Goal: Task Accomplishment & Management: Complete application form

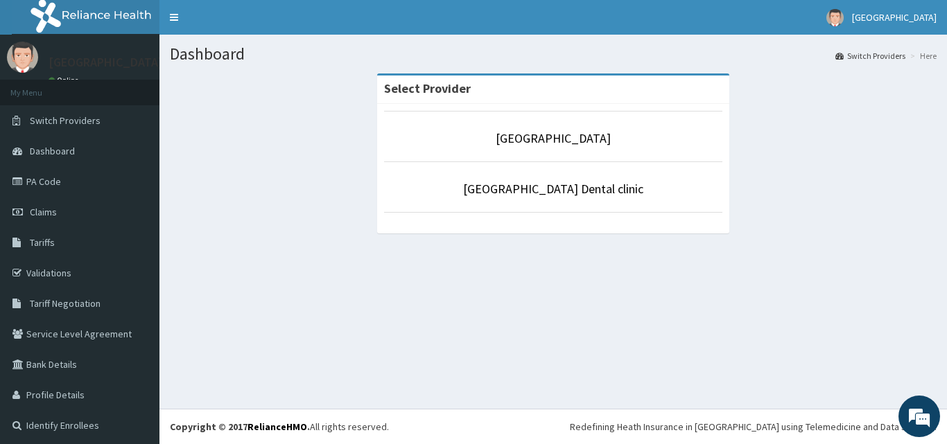
click at [597, 154] on li "[GEOGRAPHIC_DATA]" at bounding box center [553, 136] width 338 height 51
click at [599, 149] on li "[GEOGRAPHIC_DATA]" at bounding box center [553, 136] width 338 height 51
click at [572, 140] on link "[GEOGRAPHIC_DATA]" at bounding box center [552, 138] width 115 height 16
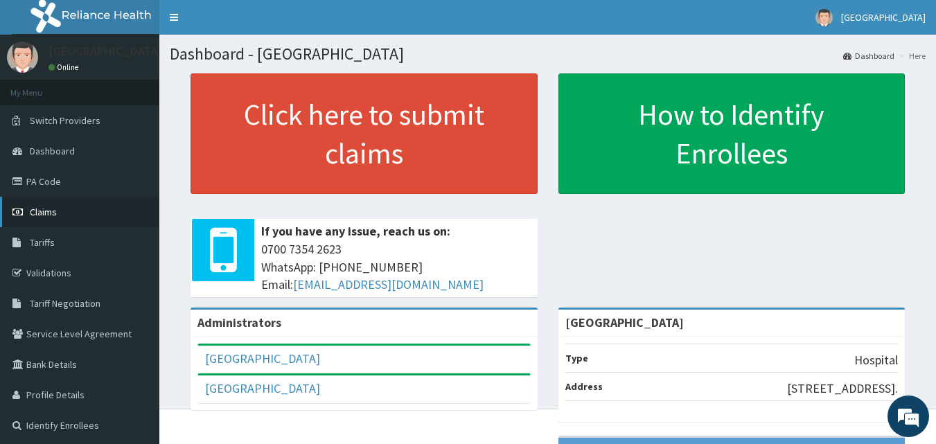
click at [81, 216] on link "Claims" at bounding box center [79, 212] width 159 height 30
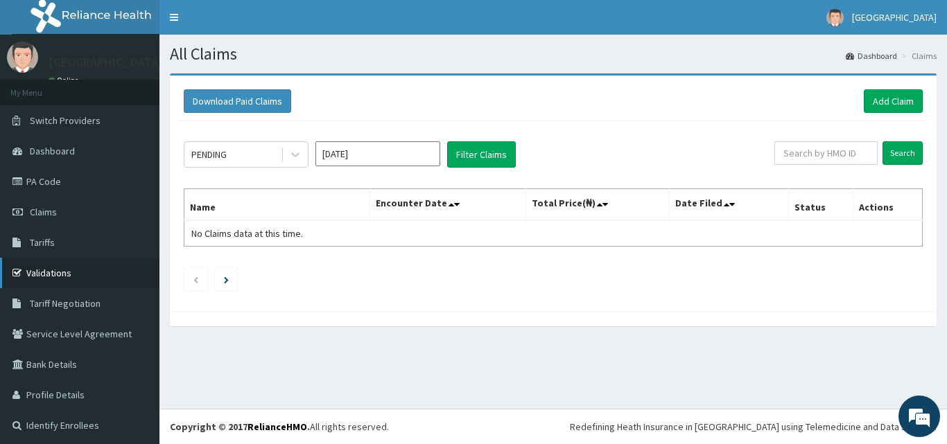
click at [82, 264] on link "Validations" at bounding box center [79, 273] width 159 height 30
click at [887, 93] on link "Add Claim" at bounding box center [892, 101] width 59 height 24
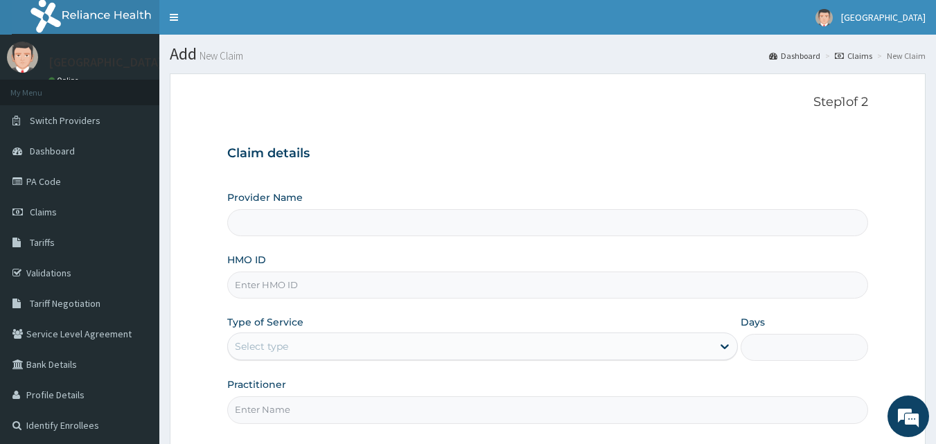
type input "[GEOGRAPHIC_DATA]"
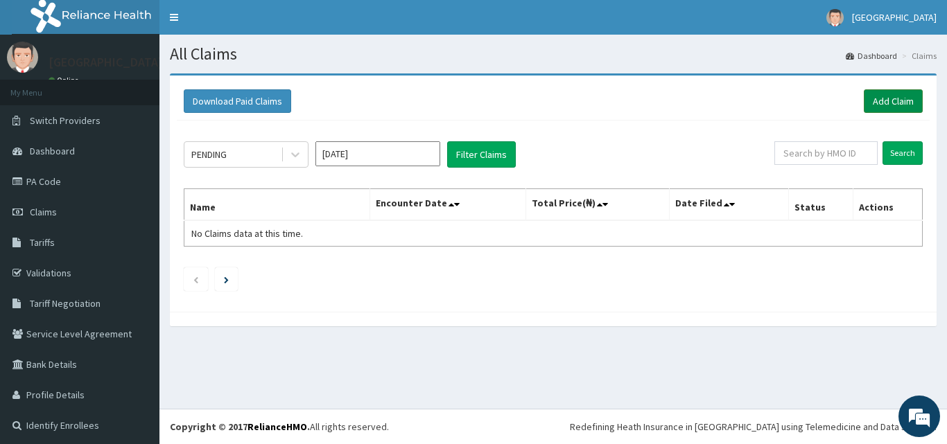
click at [897, 98] on link "Add Claim" at bounding box center [892, 101] width 59 height 24
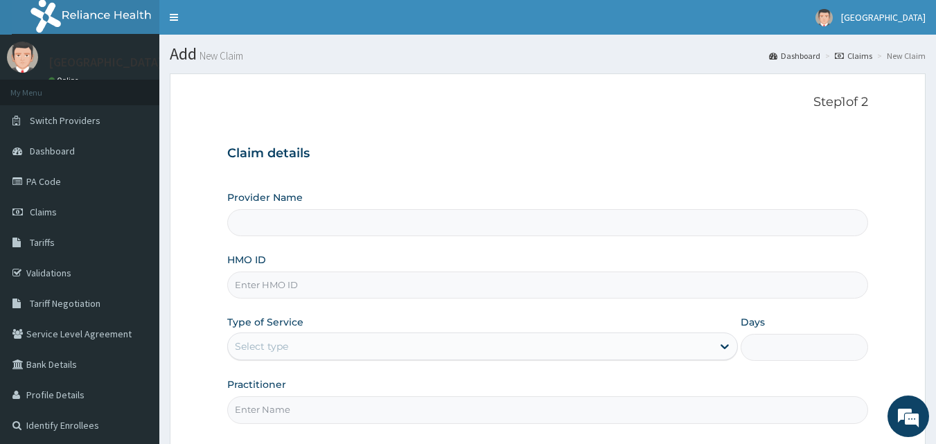
click at [382, 229] on input "Provider Name" at bounding box center [548, 222] width 642 height 27
type input "[GEOGRAPHIC_DATA]"
click at [381, 290] on input "HMO ID" at bounding box center [548, 285] width 642 height 27
type input "avl/10354/b"
click at [719, 347] on icon at bounding box center [725, 347] width 14 height 14
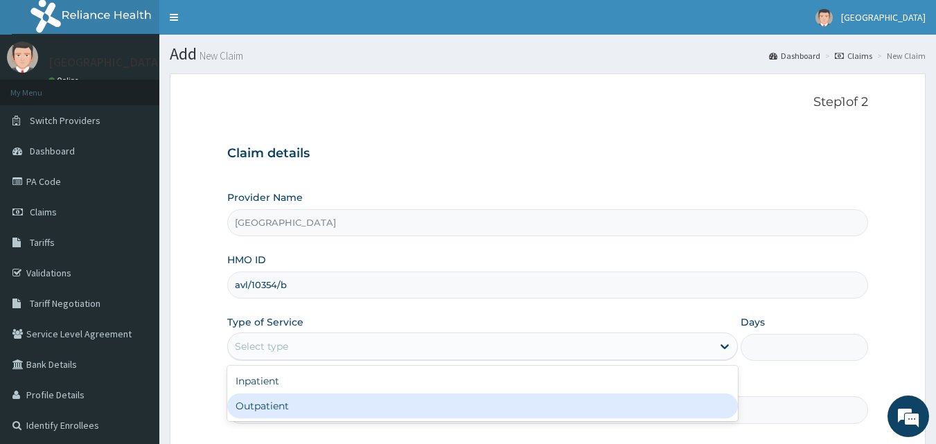
click at [593, 410] on div "Outpatient" at bounding box center [482, 406] width 511 height 25
type input "1"
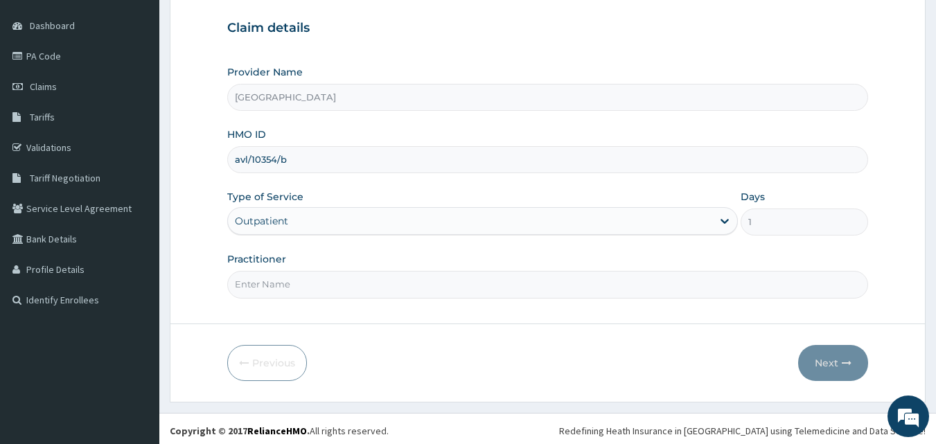
scroll to position [130, 0]
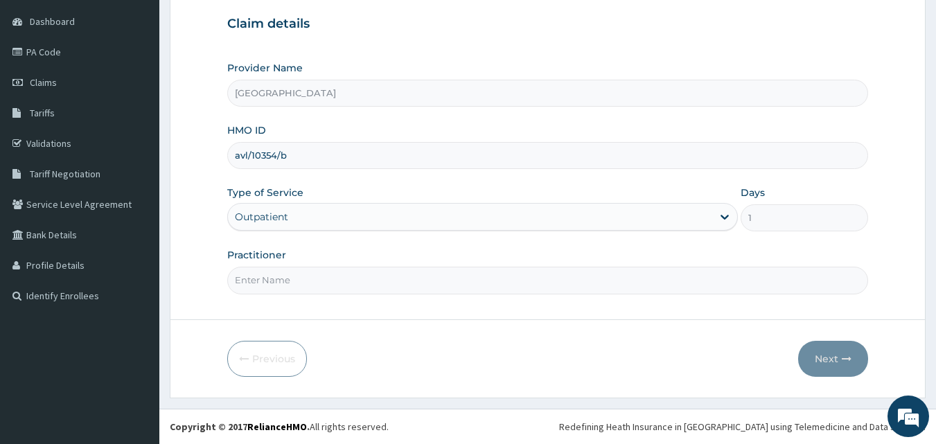
click at [473, 285] on input "Practitioner" at bounding box center [548, 280] width 642 height 27
type input "F"
type input "DR hally"
click at [820, 355] on button "Next" at bounding box center [833, 359] width 70 height 36
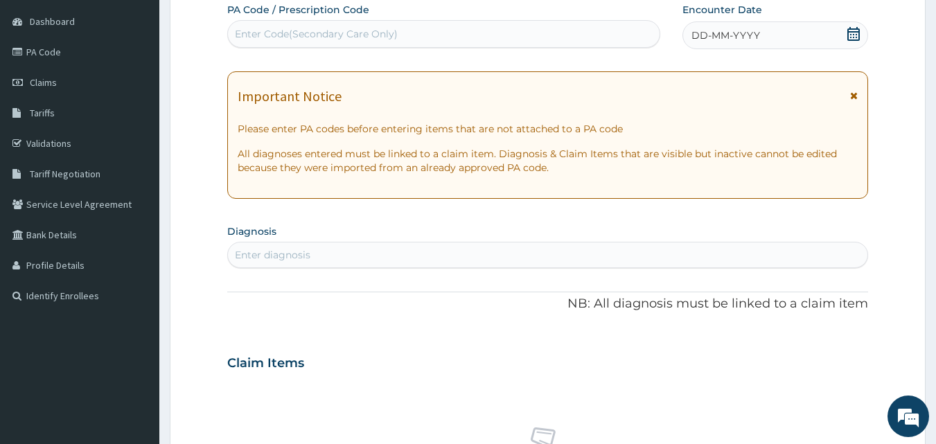
click at [847, 34] on icon at bounding box center [854, 34] width 14 height 14
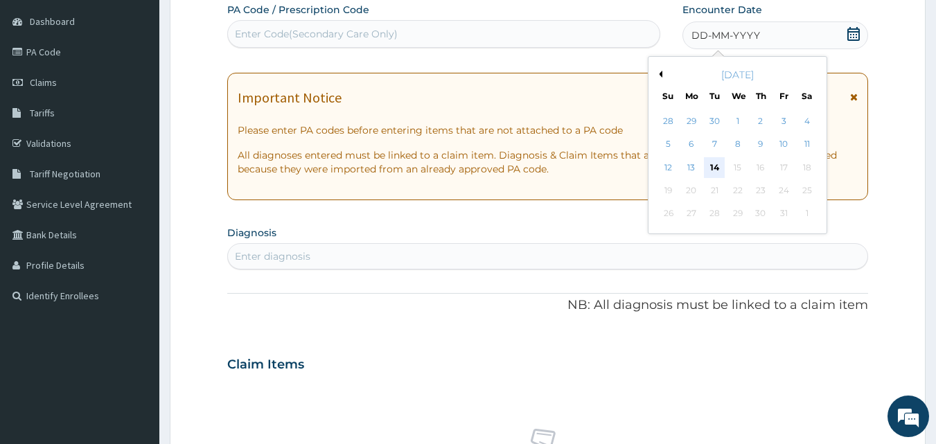
click at [718, 161] on div "14" at bounding box center [715, 167] width 21 height 21
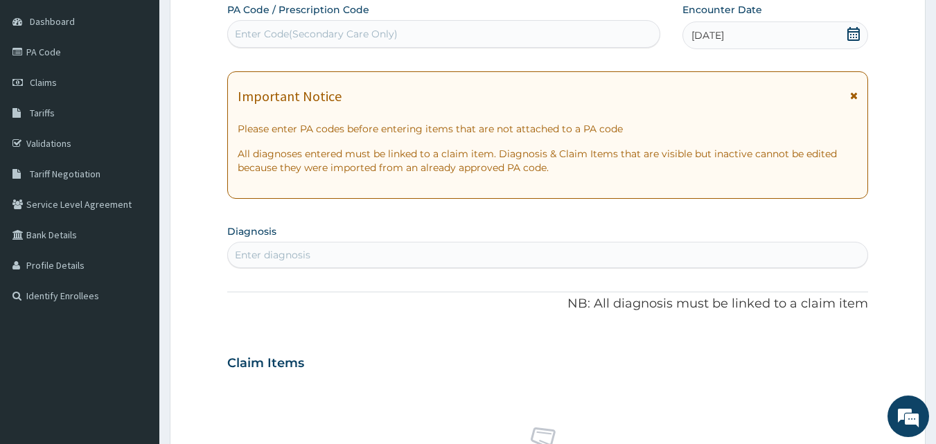
click at [922, 273] on form "Step 2 of 2 PA Code / Prescription Code Enter Code(Secondary Care Only) Encount…" at bounding box center [548, 382] width 756 height 876
click at [443, 258] on div "Enter diagnosis" at bounding box center [548, 255] width 640 height 22
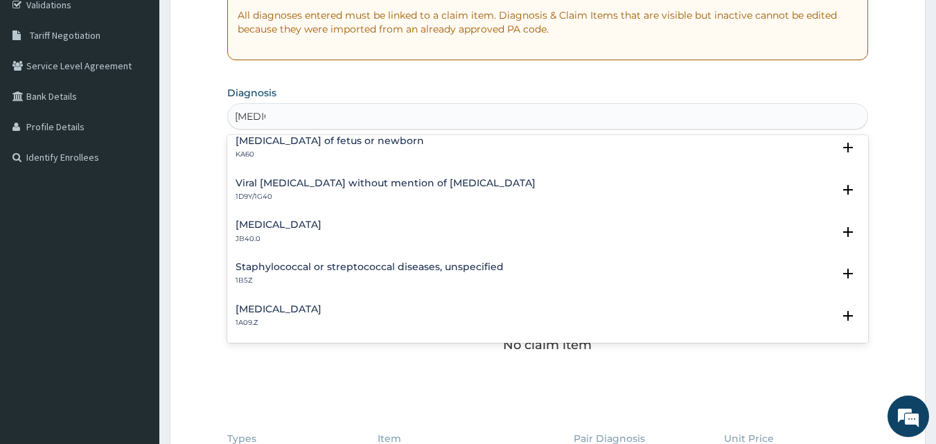
scroll to position [0, 0]
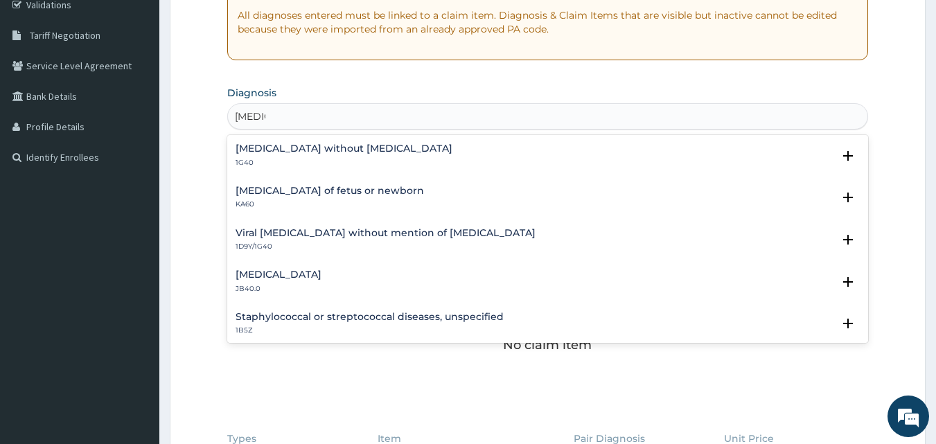
type input "sepsis"
drag, startPoint x: 775, startPoint y: 145, endPoint x: 595, endPoint y: 146, distance: 180.2
click at [762, 143] on div "PA Code / Prescription Code Enter Code(Secondary Care Only) Encounter Date 14-1…" at bounding box center [548, 222] width 642 height 717
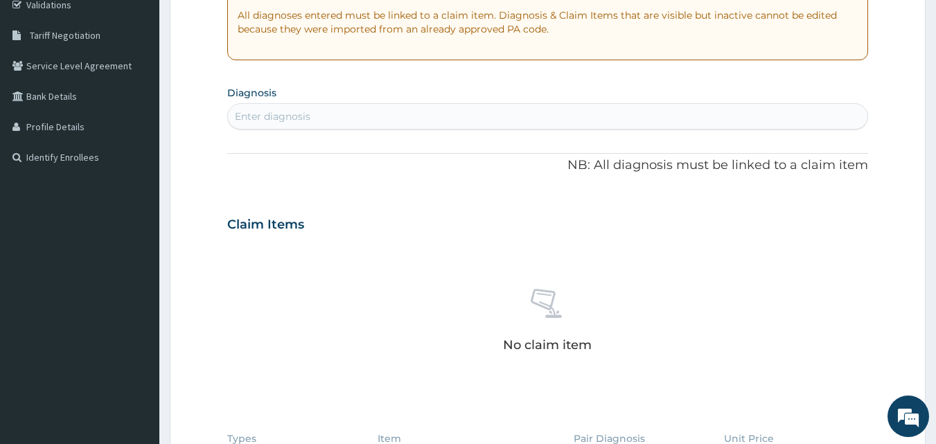
click at [464, 116] on div "Enter diagnosis" at bounding box center [548, 116] width 640 height 22
type input "sepsi"
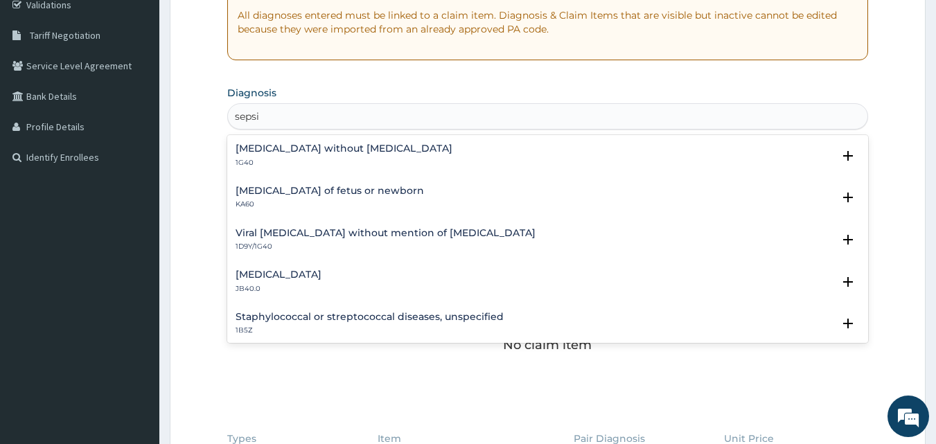
click at [375, 148] on div "Sepsis without septic shock 1G40" at bounding box center [548, 155] width 625 height 24
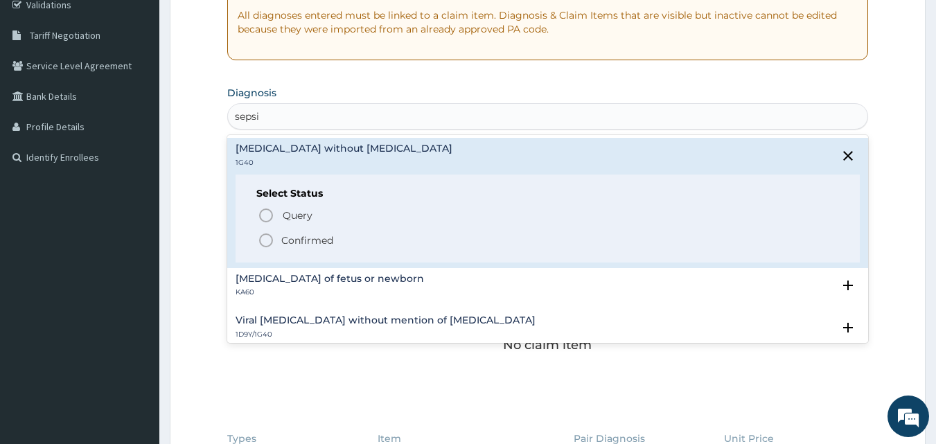
click at [299, 236] on p "Confirmed" at bounding box center [307, 241] width 52 height 14
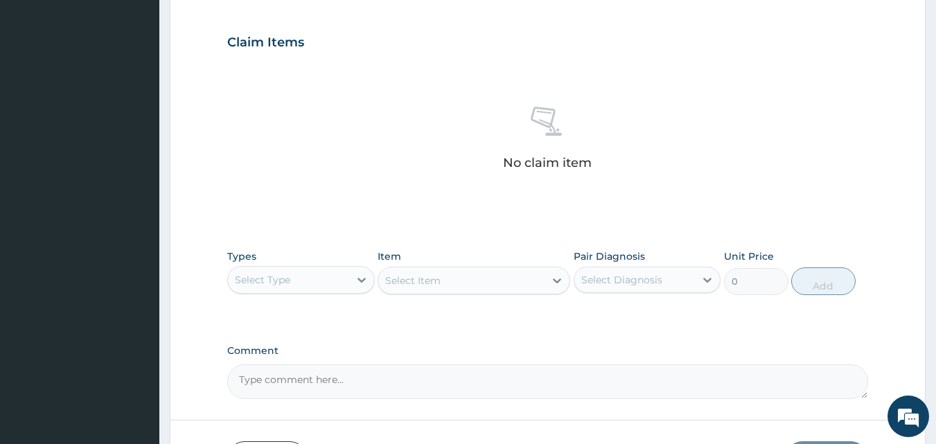
scroll to position [462, 0]
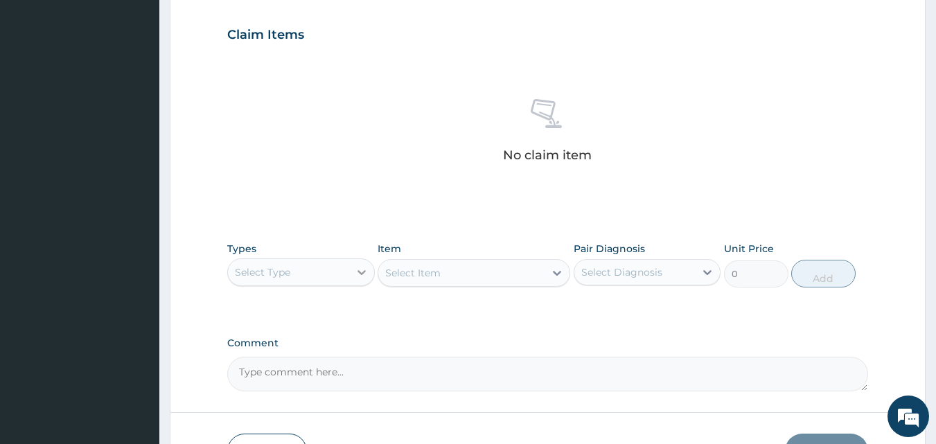
click at [362, 270] on icon at bounding box center [362, 272] width 14 height 14
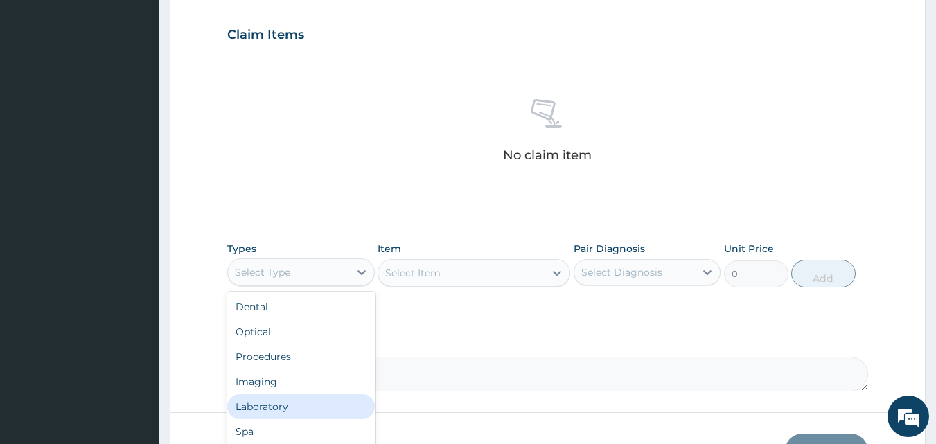
click at [304, 403] on div "Laboratory" at bounding box center [301, 406] width 148 height 25
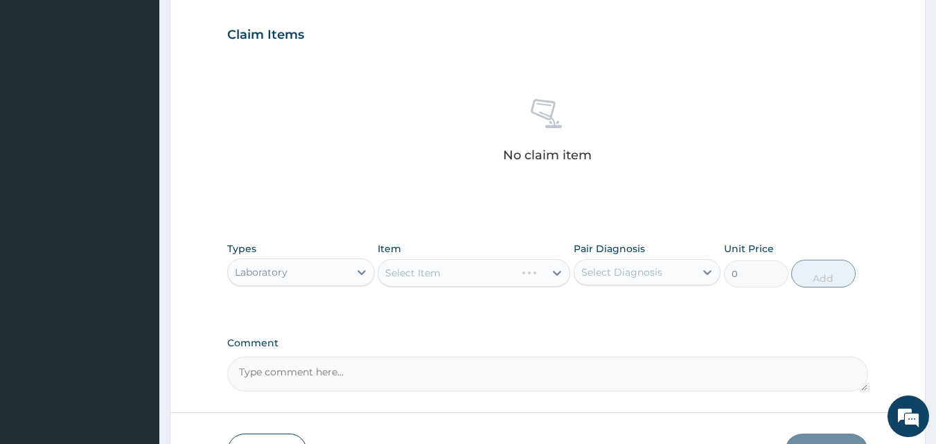
click at [427, 270] on div "Select Item" at bounding box center [474, 273] width 193 height 28
click at [559, 269] on icon at bounding box center [557, 273] width 14 height 14
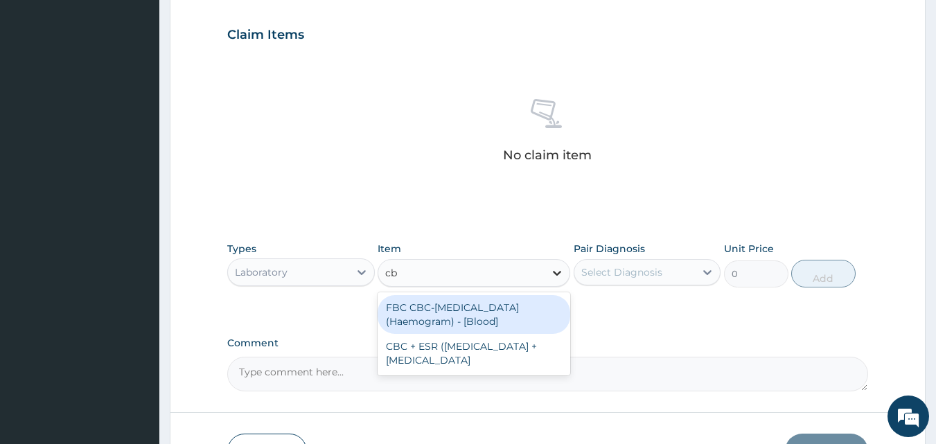
type input "cbc"
click at [544, 315] on div "FBC CBC-Complete Blood Count (Haemogram) - [Blood]" at bounding box center [474, 314] width 193 height 39
type input "4300"
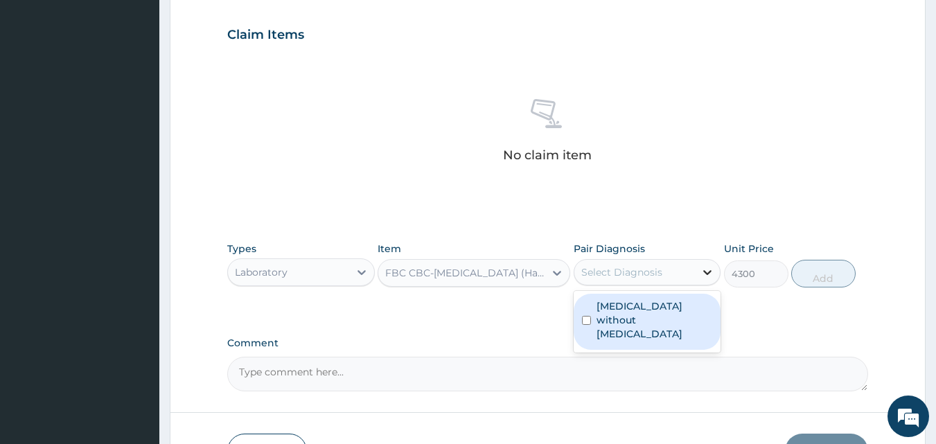
click at [705, 271] on icon at bounding box center [708, 272] width 8 height 5
click at [692, 308] on label "Sepsis without septic shock" at bounding box center [655, 320] width 116 height 42
checkbox input "true"
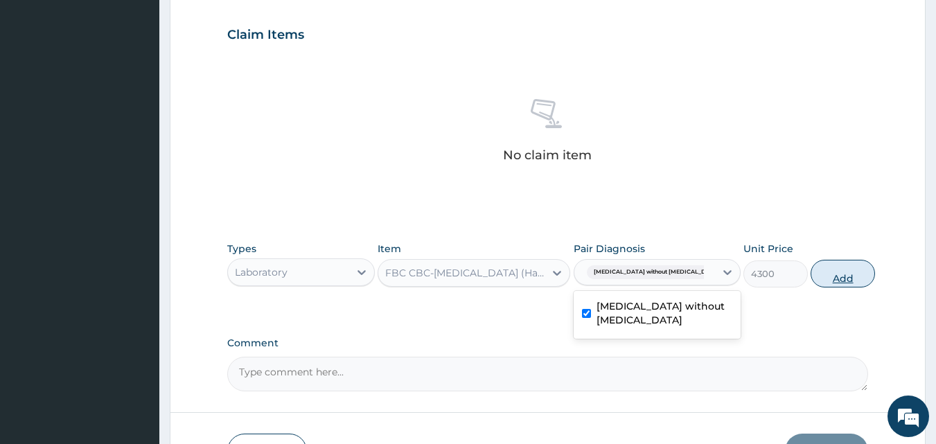
click at [827, 277] on button "Add" at bounding box center [843, 274] width 64 height 28
type input "0"
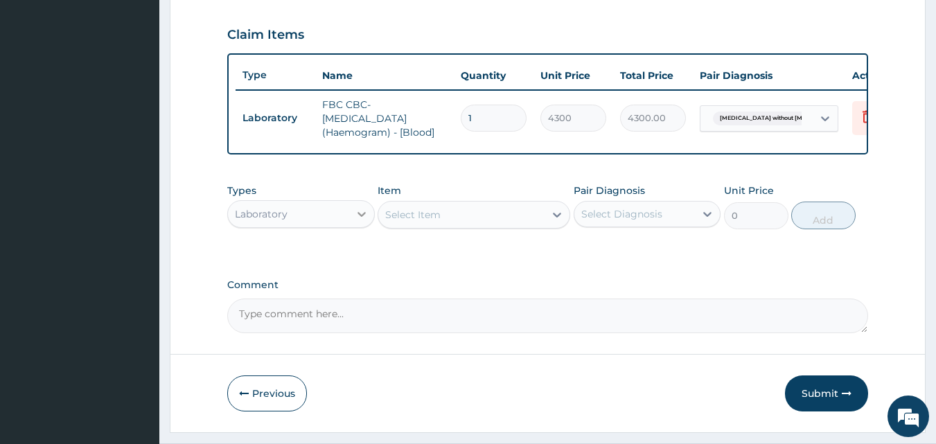
click at [364, 221] on icon at bounding box center [362, 214] width 14 height 14
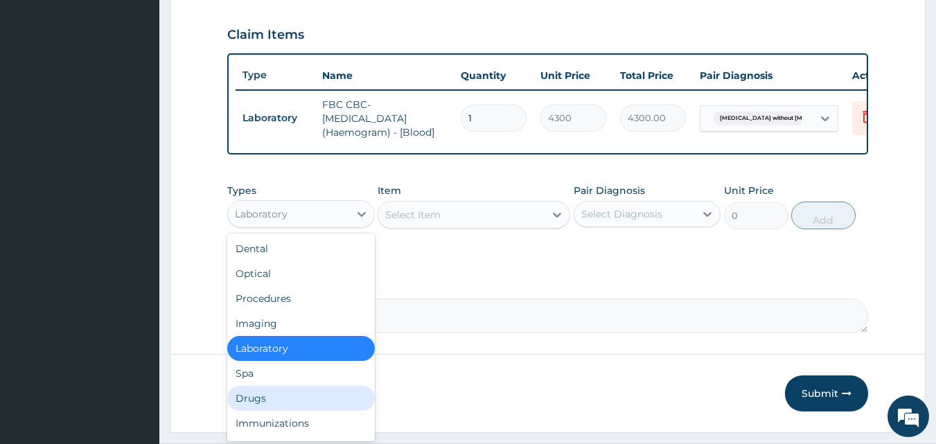
click at [297, 408] on div "Drugs" at bounding box center [301, 398] width 148 height 25
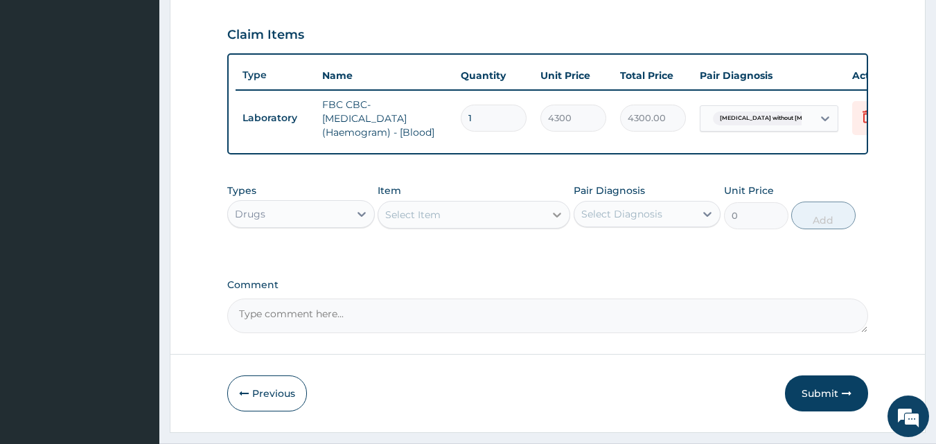
click at [562, 220] on icon at bounding box center [557, 215] width 14 height 14
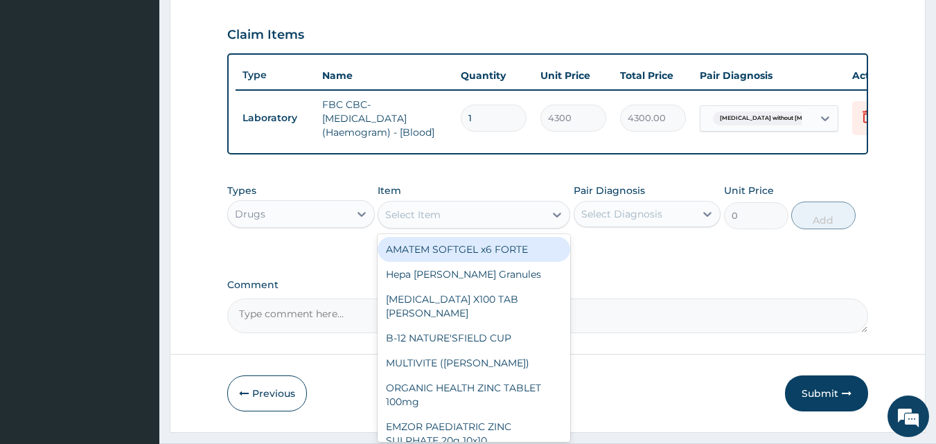
click at [541, 225] on div "Select Item" at bounding box center [461, 215] width 166 height 22
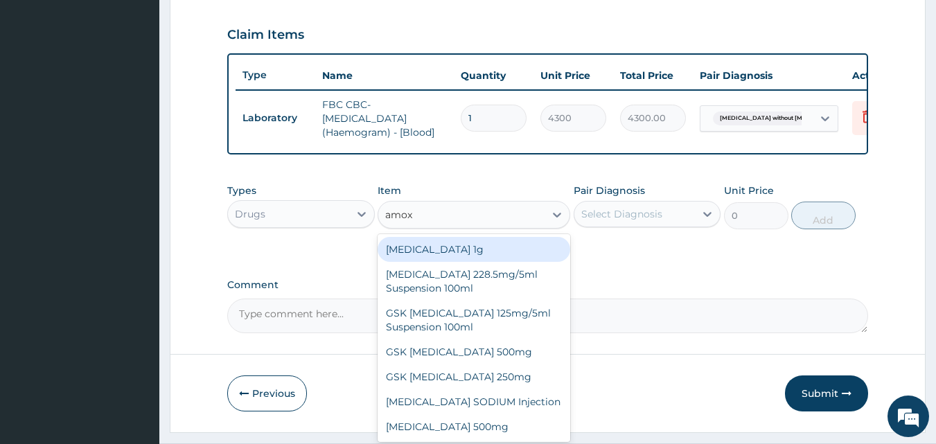
type input "amoxi"
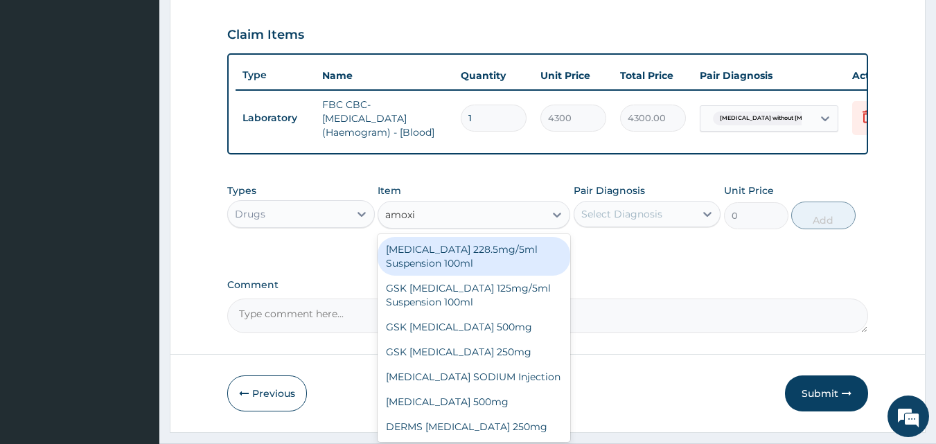
scroll to position [0, 0]
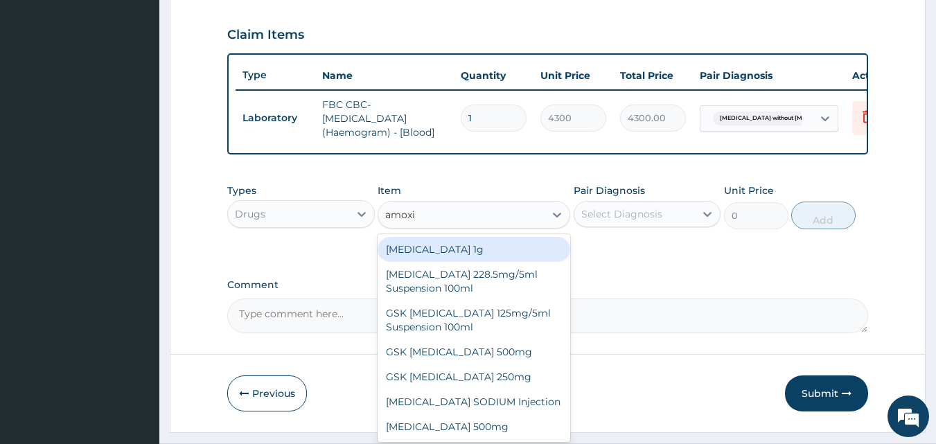
click at [511, 254] on div "Co-amoxiclav 1g" at bounding box center [474, 249] width 193 height 25
type input "709.5"
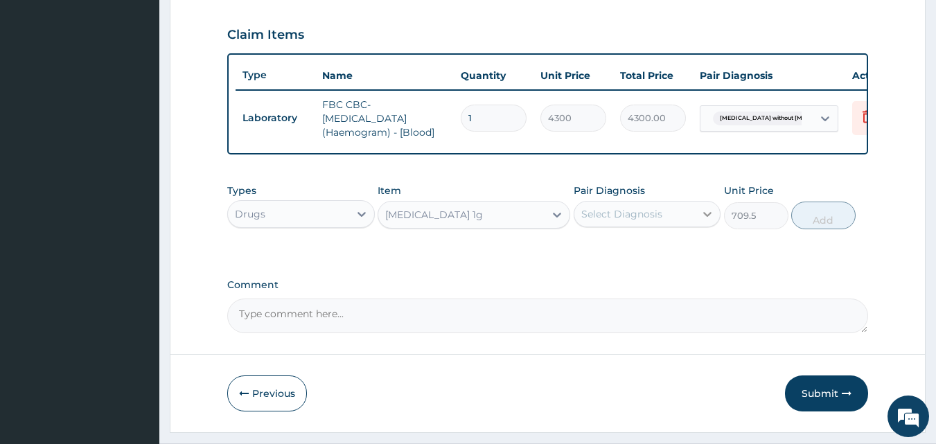
click at [711, 221] on icon at bounding box center [708, 214] width 14 height 14
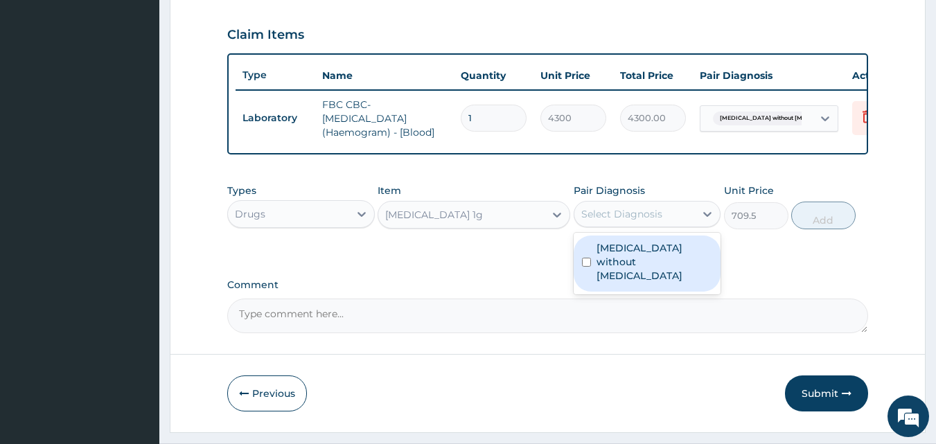
click at [704, 246] on div "Sepsis without septic shock" at bounding box center [648, 264] width 148 height 56
checkbox input "true"
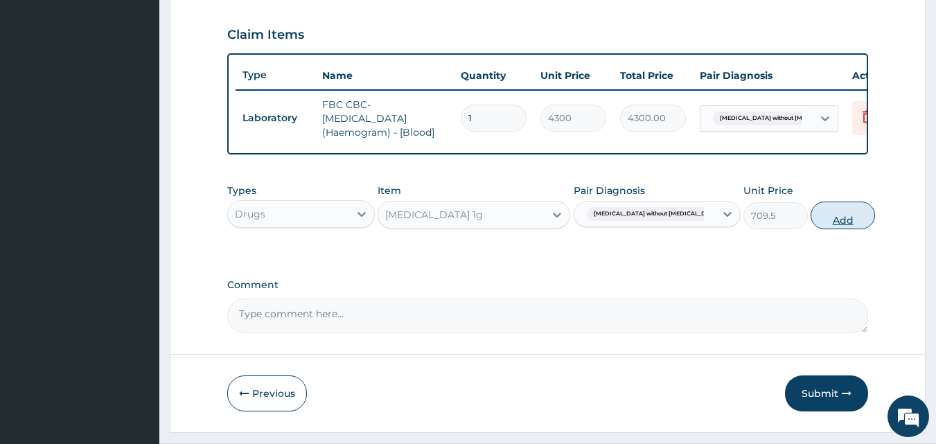
click at [835, 225] on button "Add" at bounding box center [843, 216] width 64 height 28
type input "0"
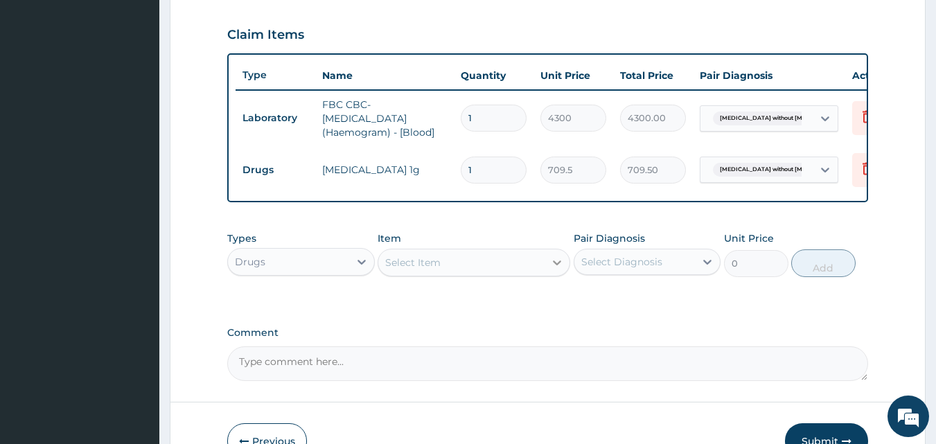
click at [557, 270] on icon at bounding box center [557, 263] width 14 height 14
click at [511, 266] on div "Select Item" at bounding box center [461, 263] width 166 height 22
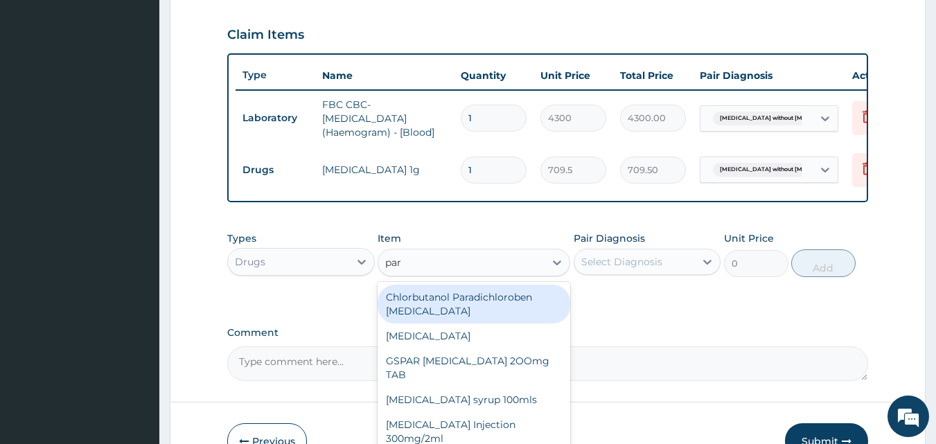
type input "para"
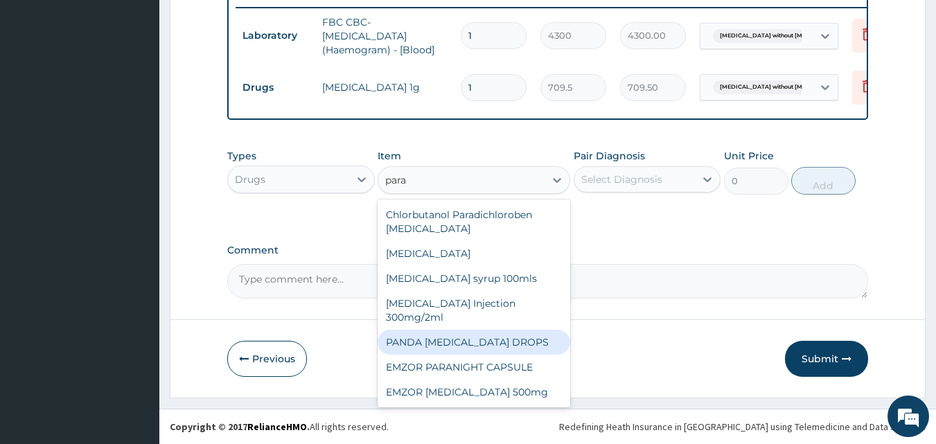
scroll to position [555, 0]
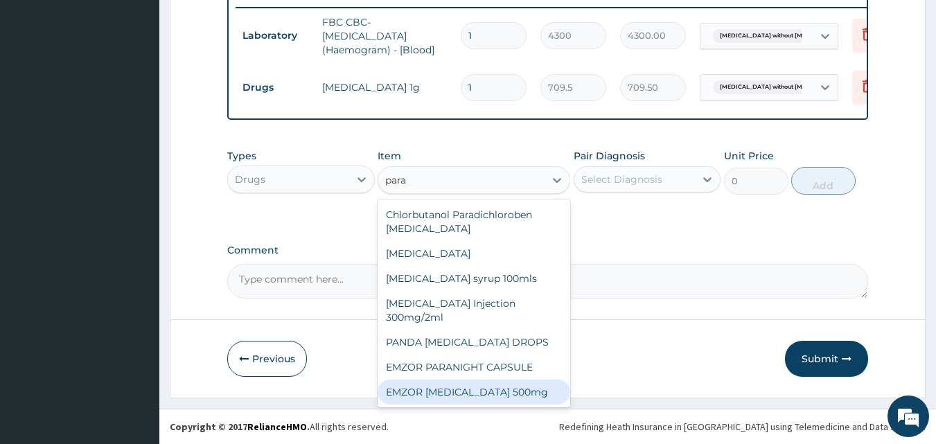
click at [486, 391] on div "EMZOR PARACETAMOL 500mg" at bounding box center [474, 392] width 193 height 25
type input "23.65"
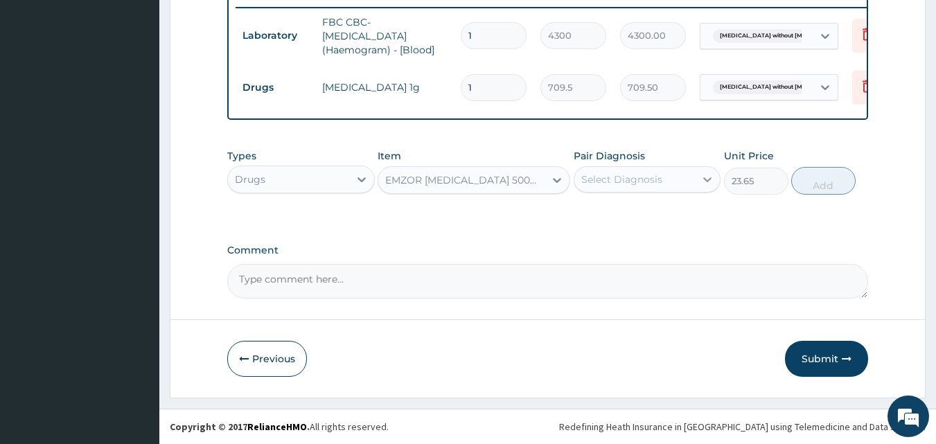
click at [709, 186] on div at bounding box center [707, 179] width 25 height 25
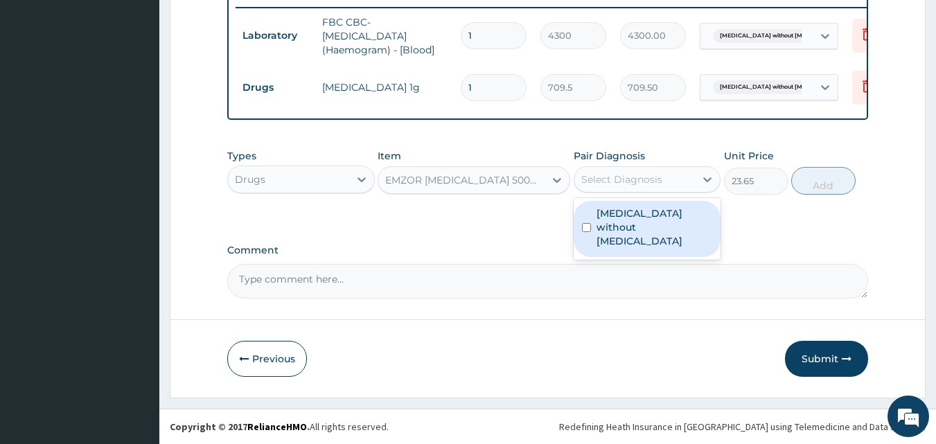
click at [689, 213] on label "Sepsis without septic shock" at bounding box center [655, 227] width 116 height 42
checkbox input "true"
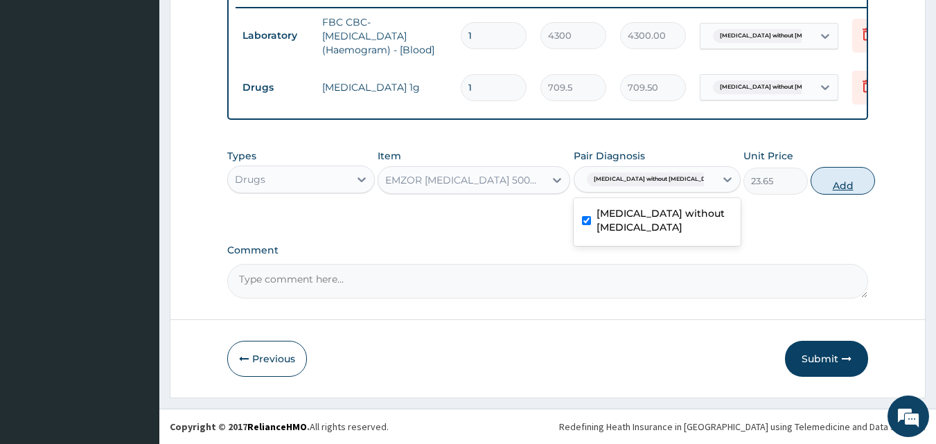
click at [837, 184] on button "Add" at bounding box center [843, 181] width 64 height 28
type input "0"
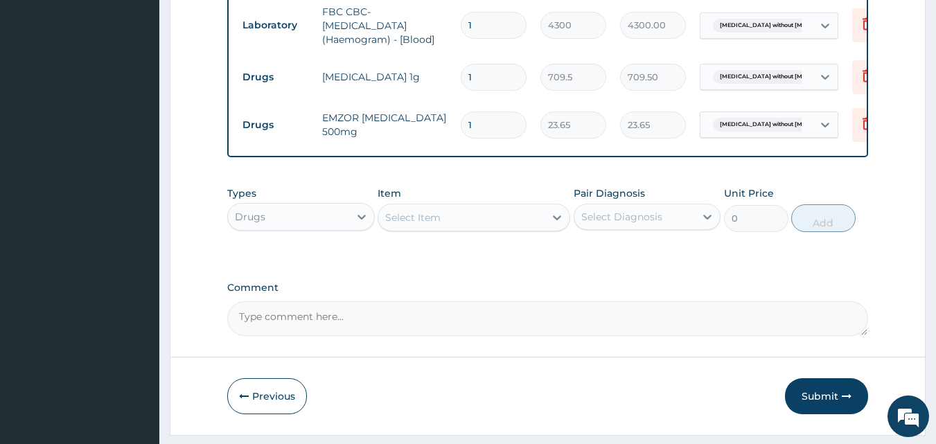
click at [480, 80] on input "1" at bounding box center [494, 77] width 66 height 27
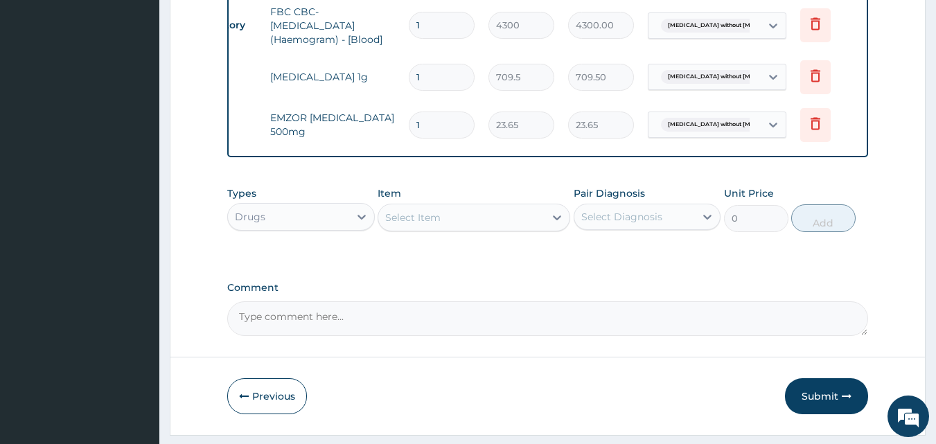
scroll to position [0, 54]
click at [812, 71] on icon at bounding box center [814, 75] width 10 height 12
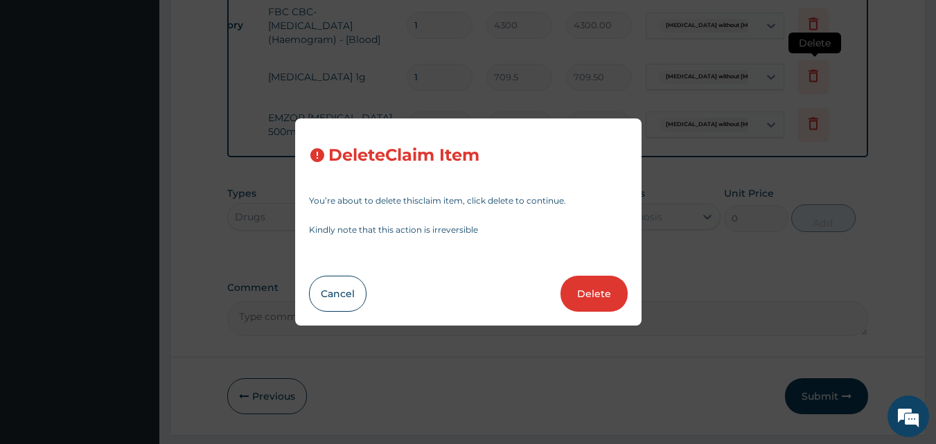
click at [812, 71] on div "Delete Claim Item You’re about to delete this claim item , click delete to cont…" at bounding box center [468, 222] width 936 height 444
click at [725, 275] on div "Delete Claim Item You’re about to delete this claim item , click delete to cont…" at bounding box center [468, 222] width 936 height 444
click at [352, 293] on button "Cancel" at bounding box center [338, 294] width 58 height 36
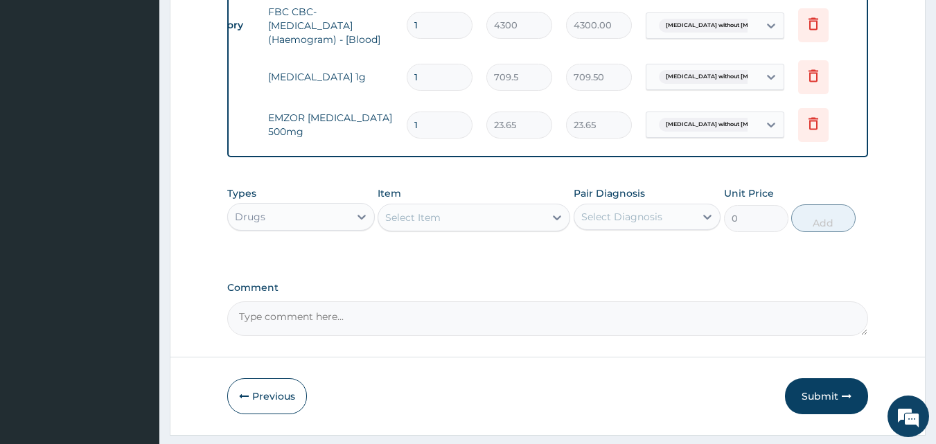
click at [452, 77] on input "1" at bounding box center [440, 77] width 66 height 27
type input "0.00"
type input "1"
type input "709.50"
type input "14"
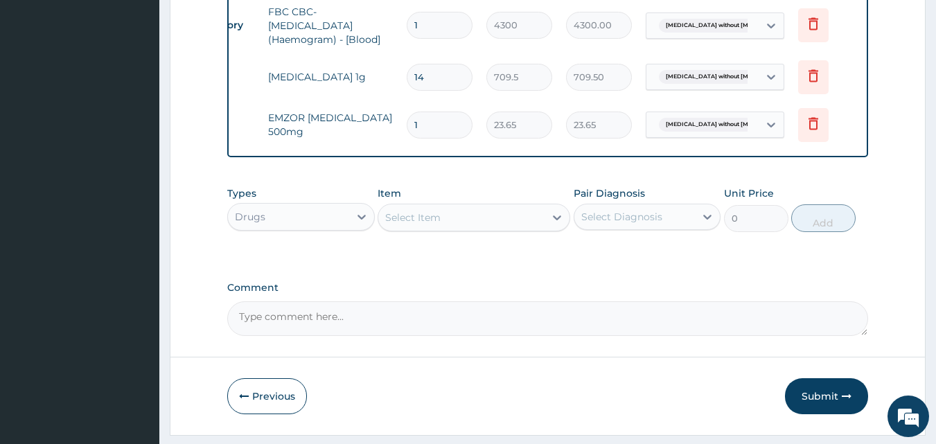
type input "9933.00"
type input "14"
click at [771, 332] on textarea "Comment" at bounding box center [548, 318] width 642 height 35
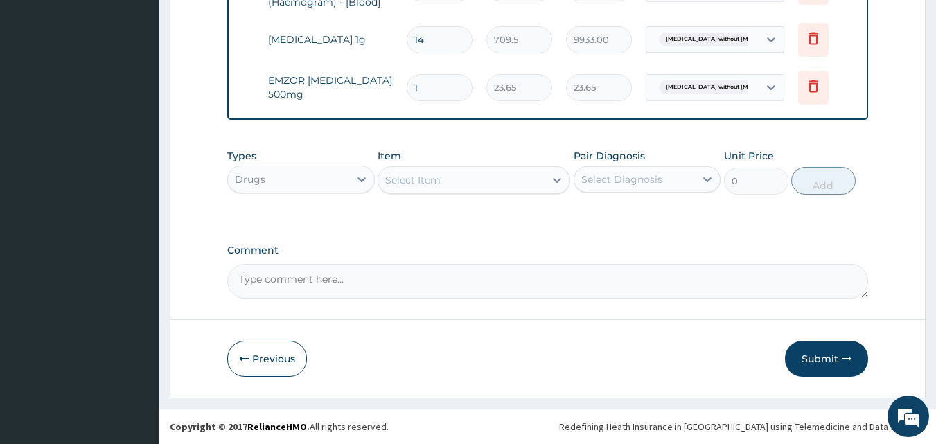
scroll to position [603, 0]
click at [840, 353] on button "Submit" at bounding box center [826, 359] width 83 height 36
